Goal: Task Accomplishment & Management: Use online tool/utility

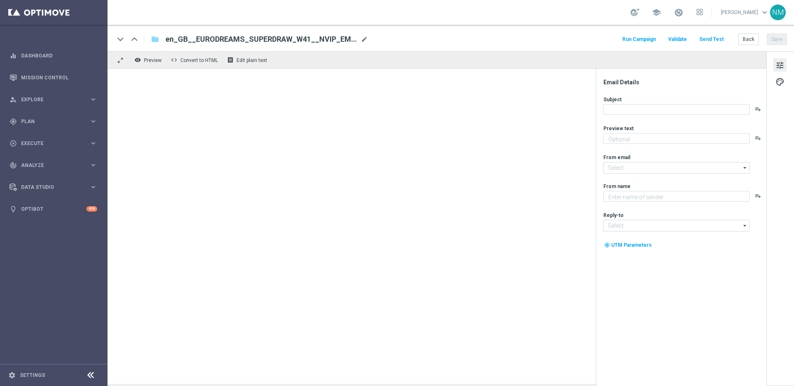
type textarea "That is EuroDreams Superdraw"
type textarea "Lottoland"
type input "[EMAIL_ADDRESS][DOMAIN_NAME]"
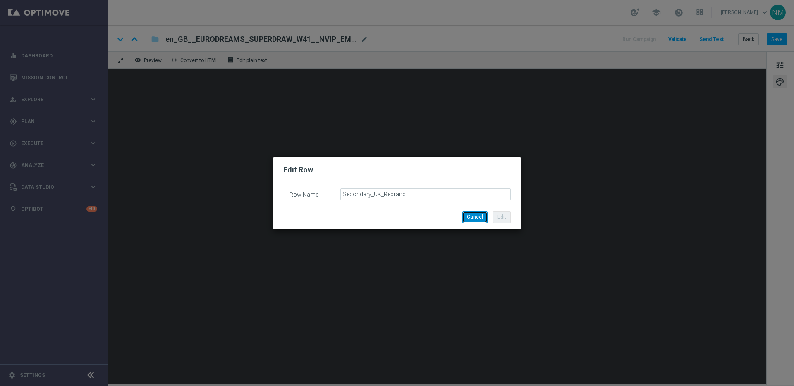
click at [480, 218] on button "Cancel" at bounding box center [474, 217] width 25 height 12
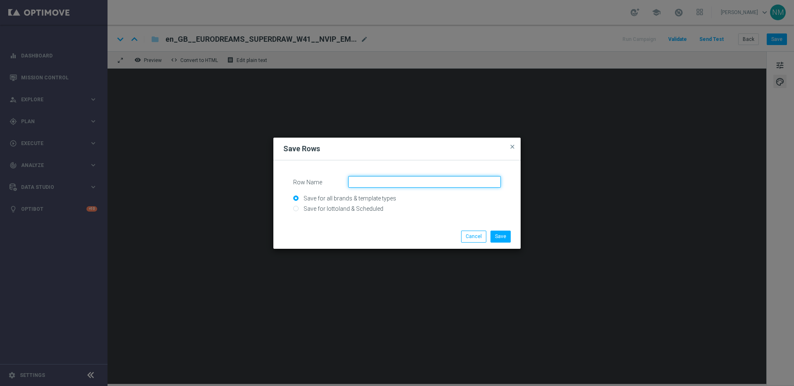
click at [362, 184] on input "Row Name" at bounding box center [424, 182] width 153 height 12
click at [323, 208] on input "Save for lottoland & Scheduled" at bounding box center [397, 213] width 208 height 12
radio input "true"
click at [371, 183] on input "Row Name" at bounding box center [424, 182] width 153 height 12
type input "UK - Secondary block rebranded"
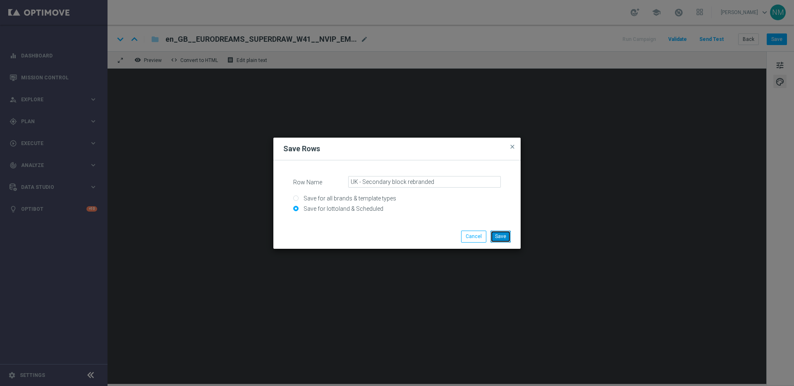
click at [507, 237] on button "Save" at bounding box center [500, 237] width 20 height 12
click at [363, 208] on input "Save for lottoland & Scheduled" at bounding box center [397, 213] width 208 height 12
radio input "true"
click at [380, 184] on input "Row Name" at bounding box center [424, 182] width 153 height 12
type input "UK - Secondary block rebranded"
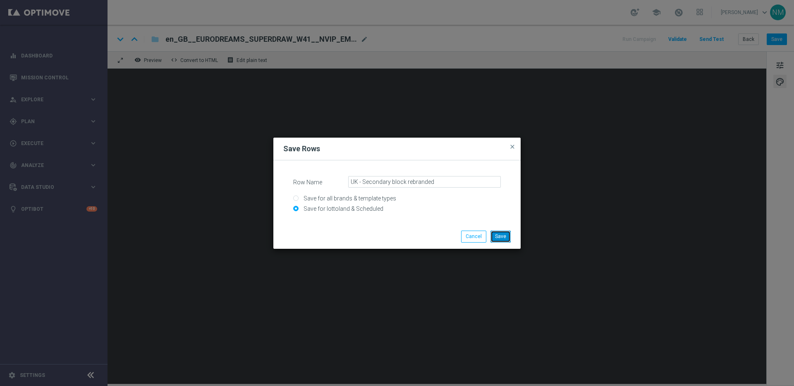
click at [498, 238] on button "Save" at bounding box center [500, 237] width 20 height 12
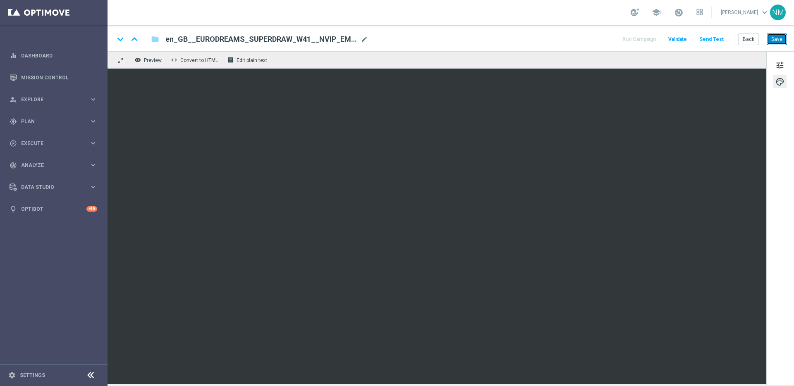
click at [782, 39] on button "Save" at bounding box center [777, 39] width 20 height 12
click at [338, 31] on div "keyboard_arrow_down keyboard_arrow_up folder en_GB__EURODREAMS_SUPERDRAW_W41__N…" at bounding box center [451, 38] width 686 height 26
click at [336, 36] on span "en_GB__EURODREAMS_SUPERDRAW_W41__NVIP_EMA_TAC_LT_V1" at bounding box center [261, 39] width 192 height 10
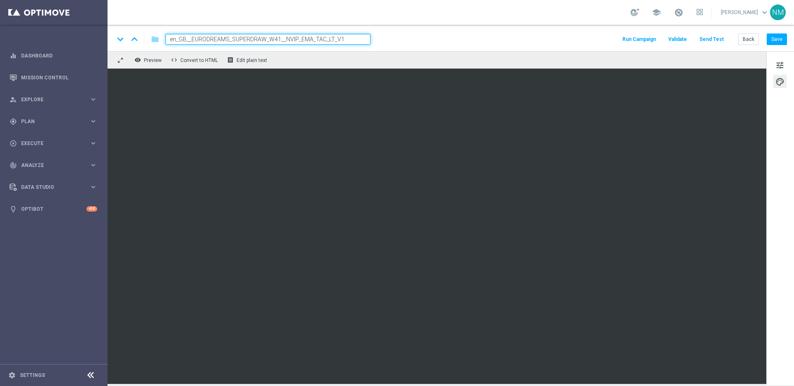
click at [399, 41] on div "keyboard_arrow_down keyboard_arrow_up folder en_GB__EURODREAMS_SUPERDRAW_W41__N…" at bounding box center [450, 39] width 673 height 11
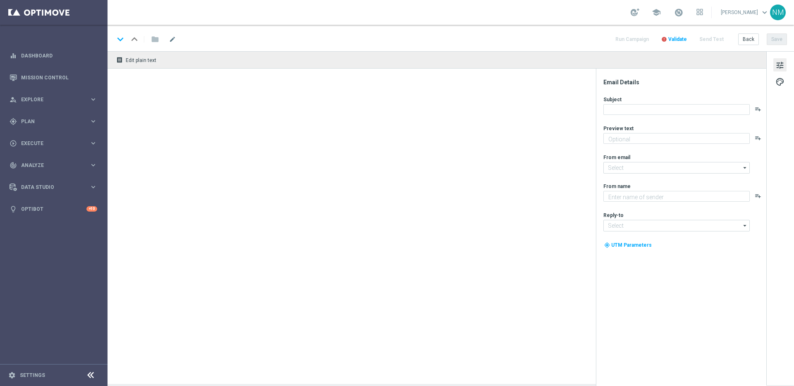
type textarea "£30,000 per month for 30 years"
type input "[EMAIL_ADDRESS][DOMAIN_NAME]"
type textarea "Lottoland"
type input "[EMAIL_ADDRESS][DOMAIN_NAME]"
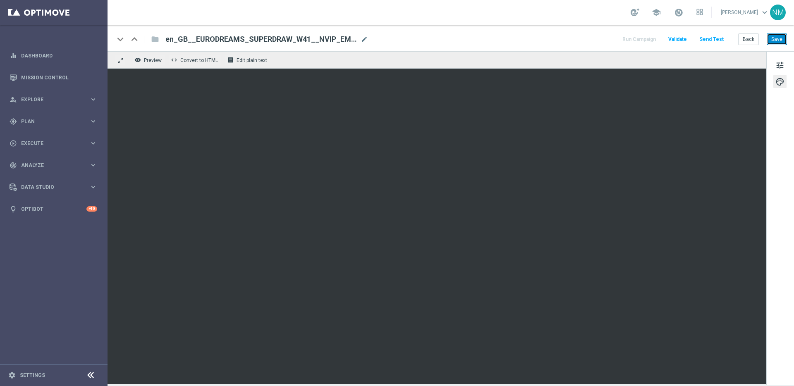
click at [777, 43] on button "Save" at bounding box center [777, 39] width 20 height 12
click at [784, 37] on button "Save" at bounding box center [777, 39] width 20 height 12
